Goal: Information Seeking & Learning: Stay updated

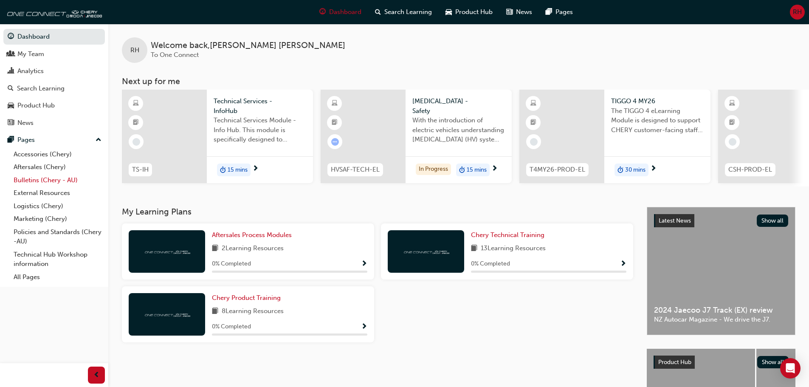
click at [33, 177] on link "Bulletins (Chery - AU)" at bounding box center [57, 180] width 95 height 13
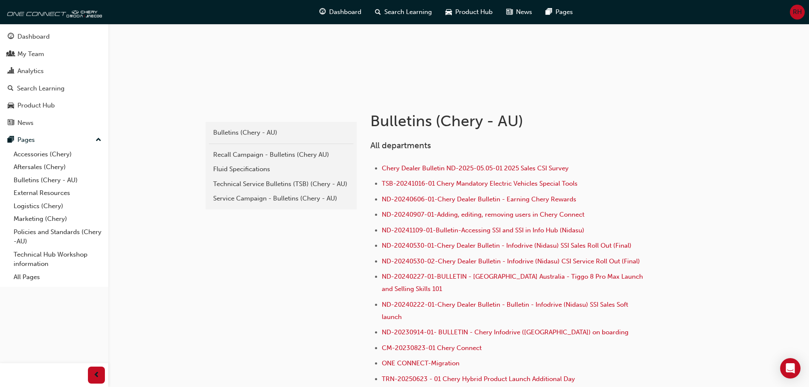
scroll to position [127, 0]
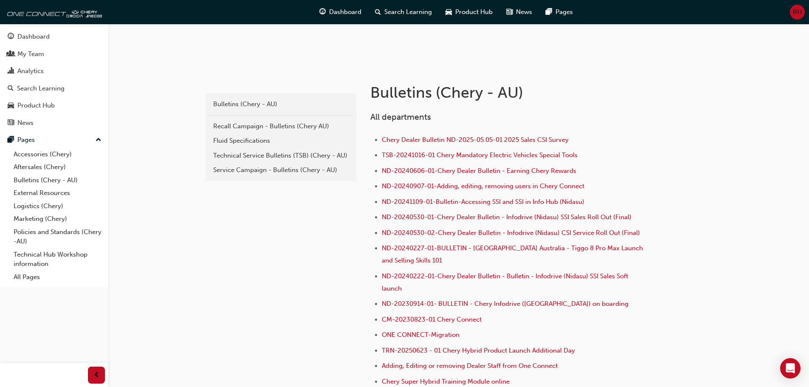
click at [252, 170] on div "Service Campaign - Bulletins (Chery - AU)" at bounding box center [281, 170] width 136 height 10
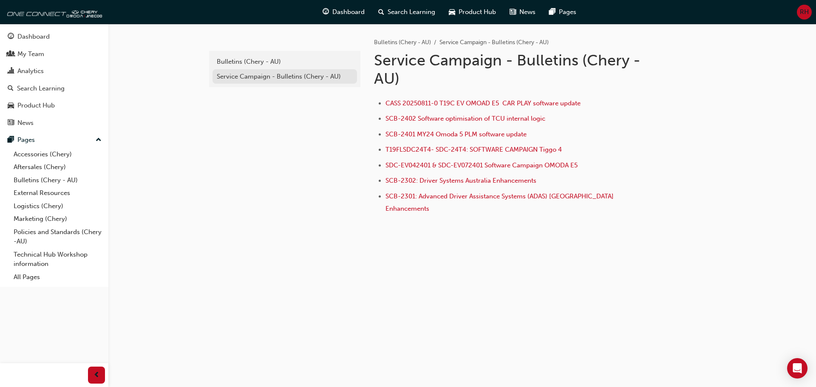
click at [252, 73] on div "Service Campaign - Bulletins (Chery - AU)" at bounding box center [285, 77] width 136 height 10
click at [254, 64] on div "Bulletins (Chery - AU)" at bounding box center [285, 62] width 136 height 10
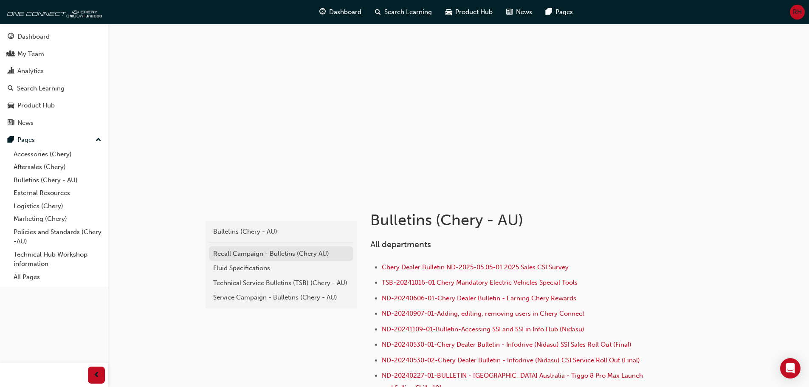
click at [260, 254] on div "Recall Campaign - Bulletins (Chery AU)" at bounding box center [281, 254] width 136 height 10
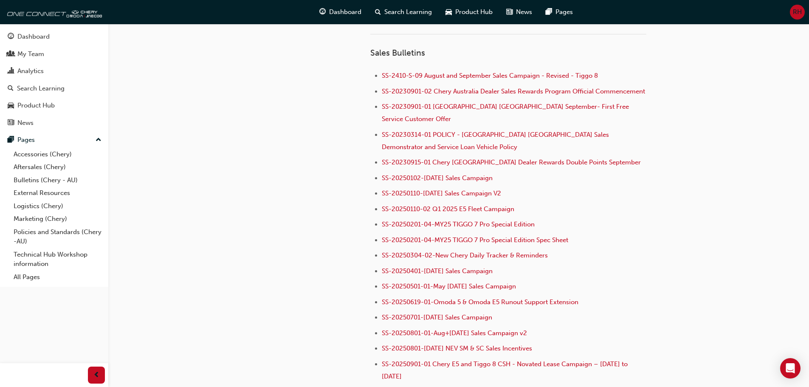
scroll to position [892, 0]
